Goal: Download file/media

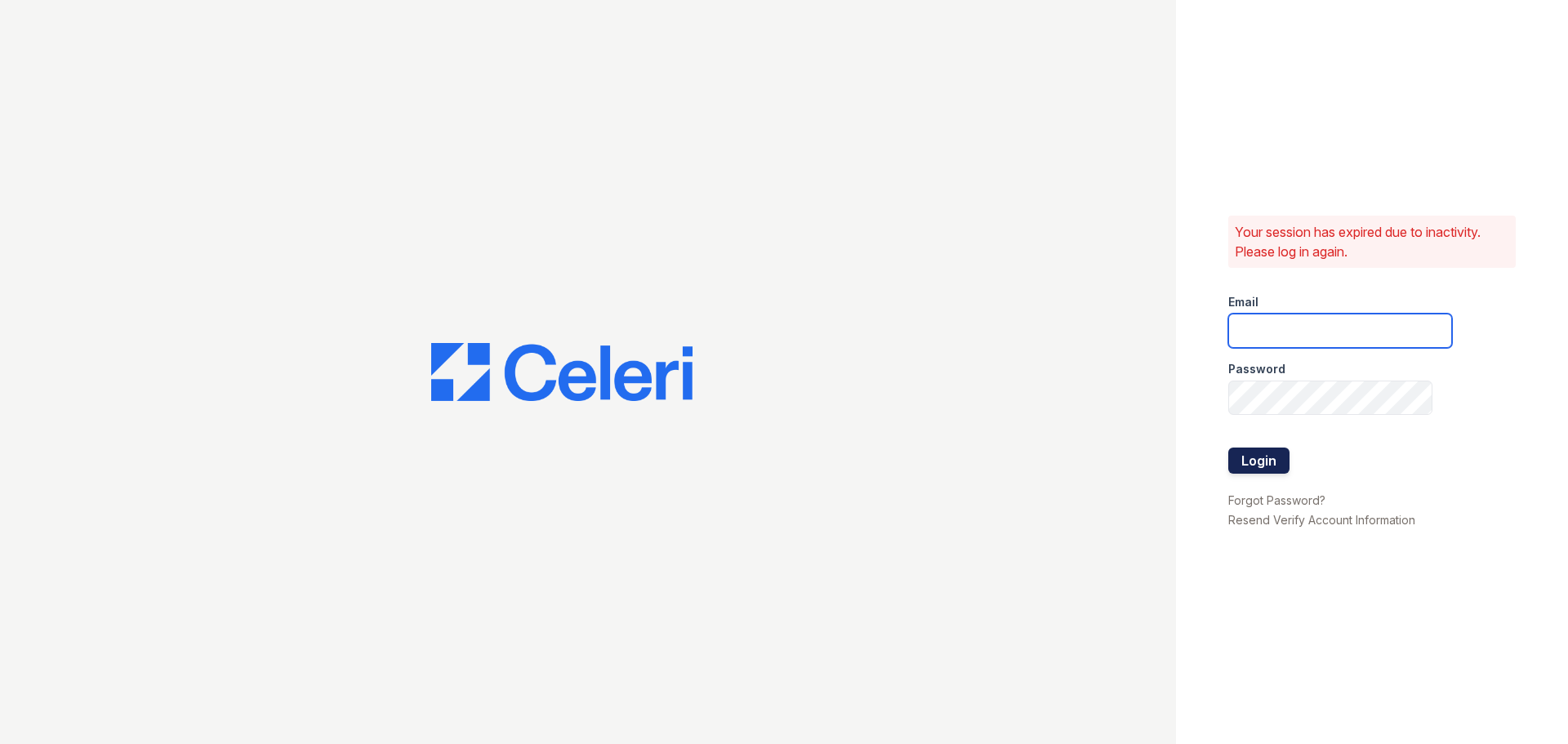
type input "ashaw@trinity-pm.com"
click at [1260, 466] on button "Login" at bounding box center [1259, 461] width 61 height 26
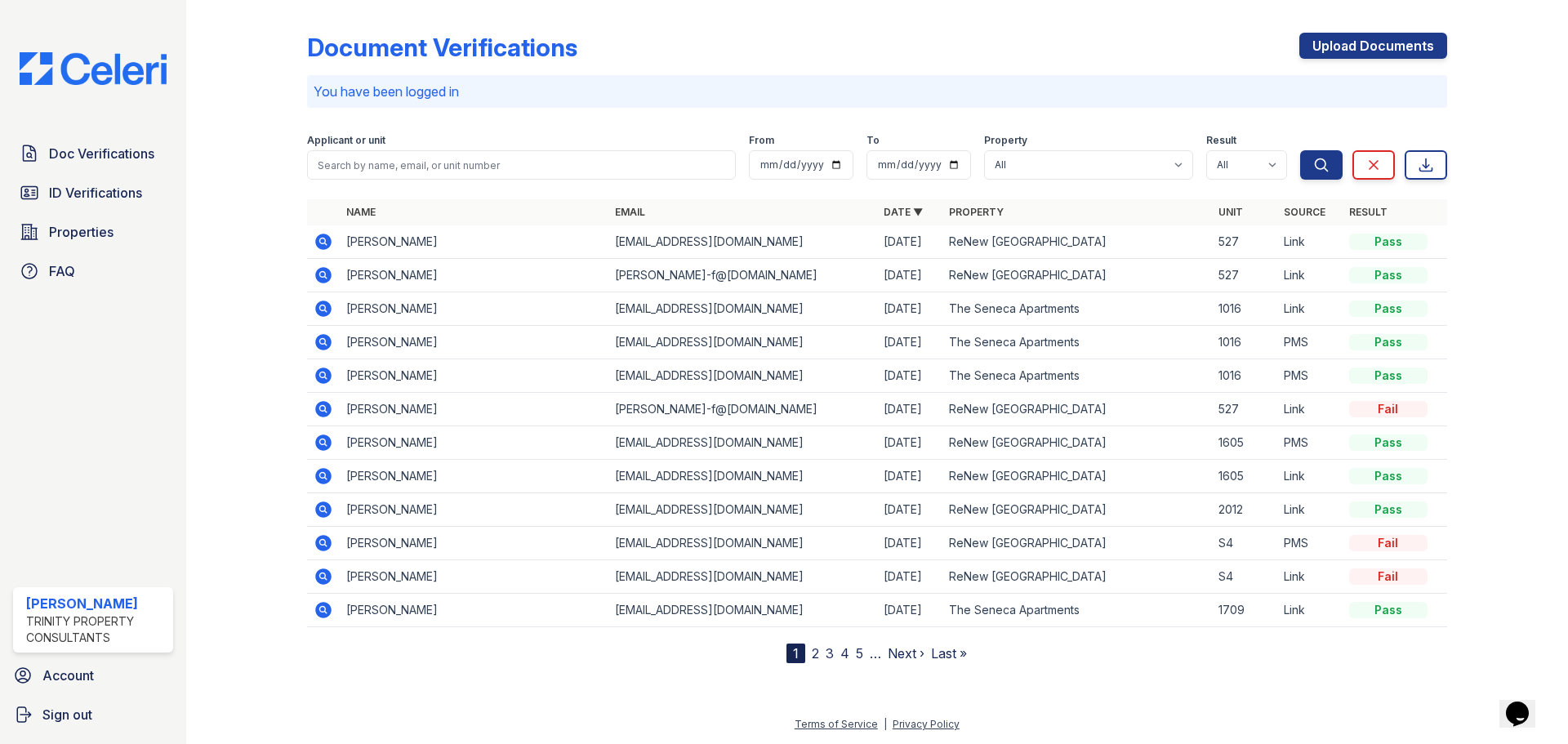
click at [321, 277] on icon at bounding box center [323, 275] width 17 height 17
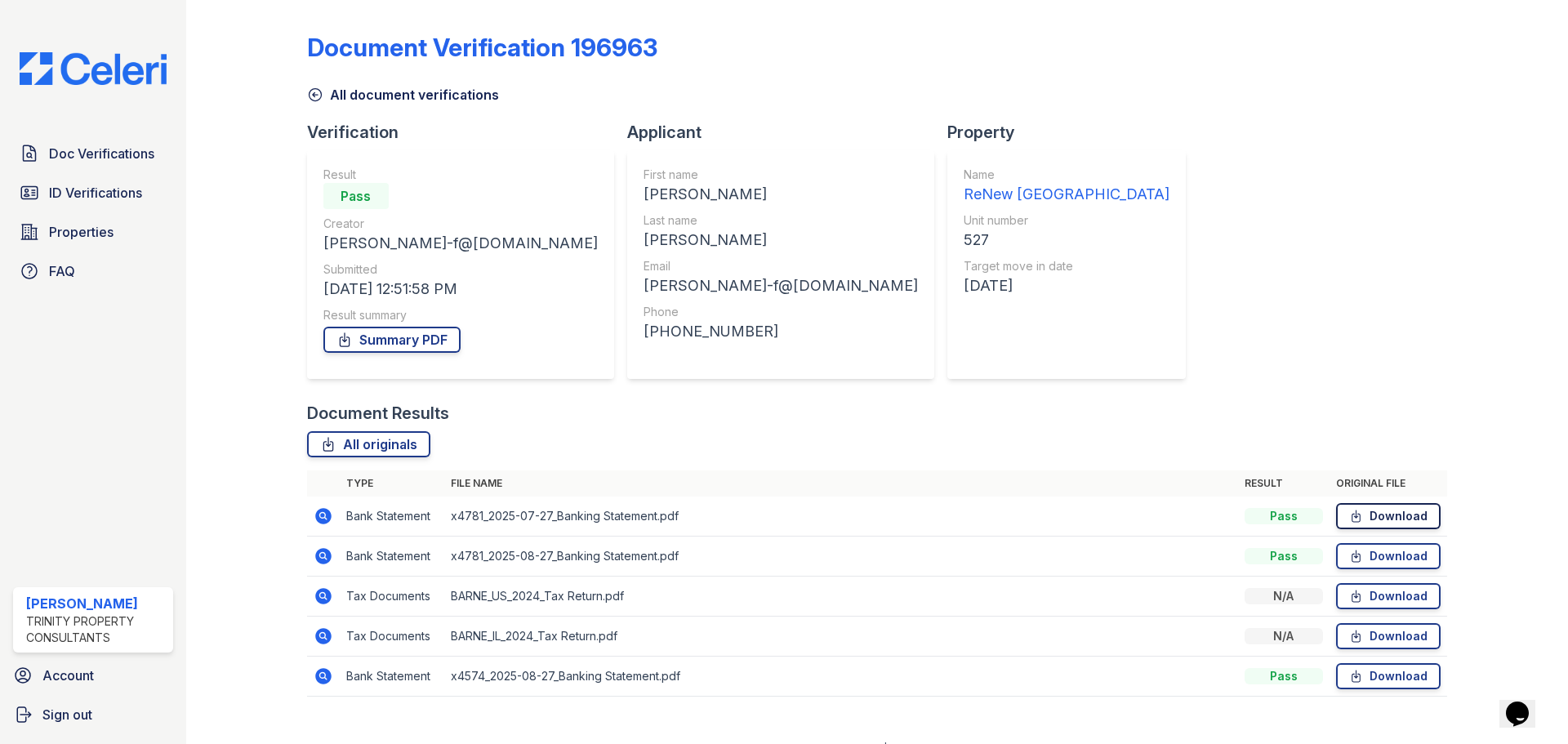
click at [1396, 513] on link "Download" at bounding box center [1388, 516] width 104 height 26
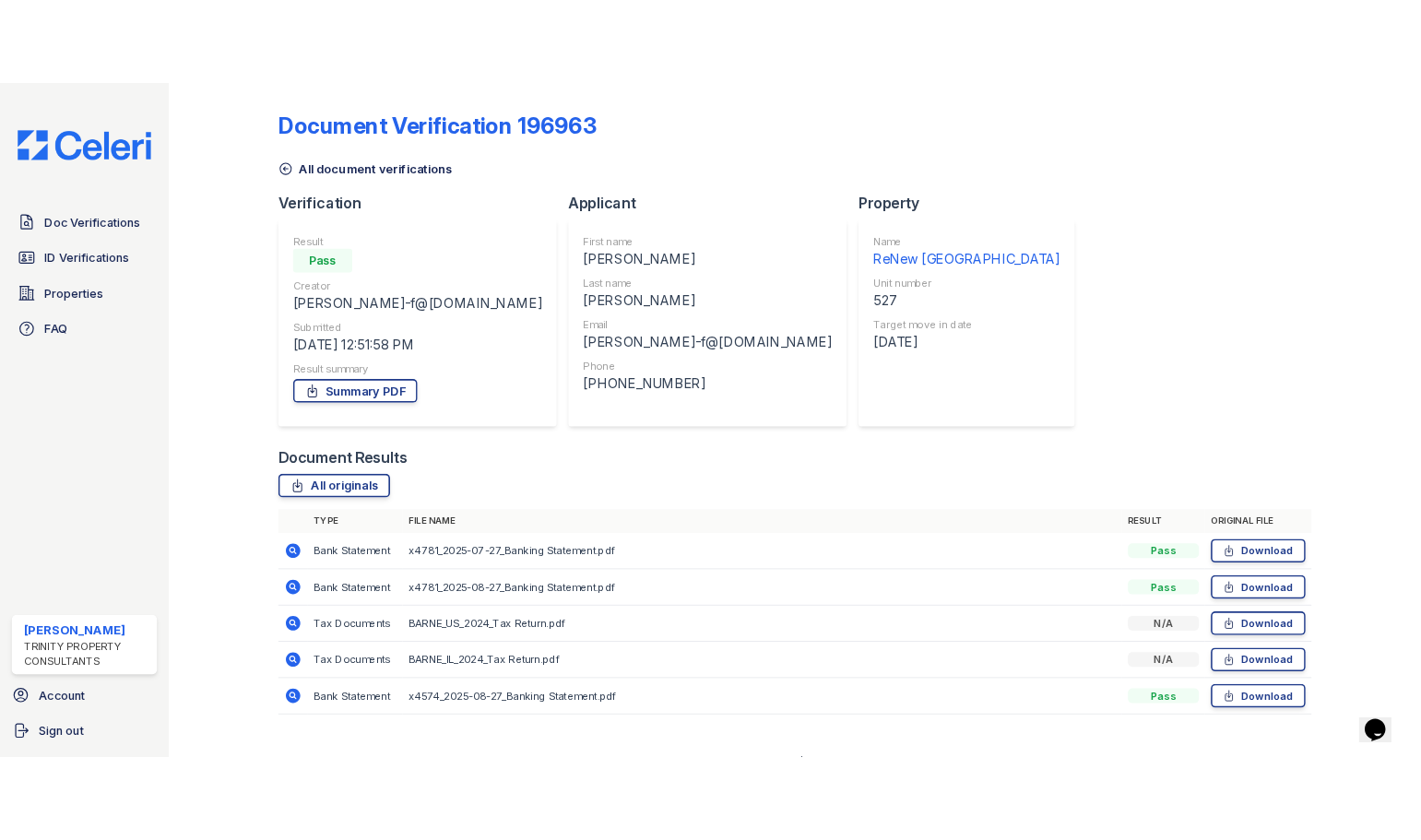
scroll to position [27, 0]
